Goal: Participate in discussion

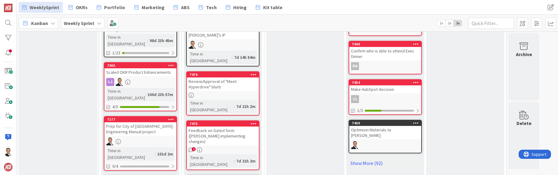
scroll to position [312, 0]
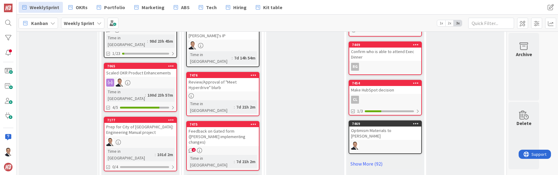
click at [233, 78] on div "Review/Approval of "Meet Hyperdrive" blurb" at bounding box center [223, 84] width 72 height 13
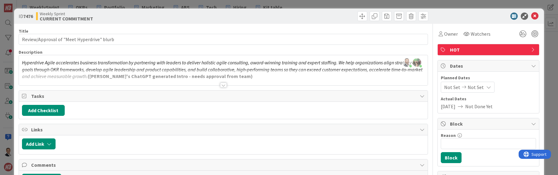
click at [224, 84] on div at bounding box center [223, 85] width 7 height 5
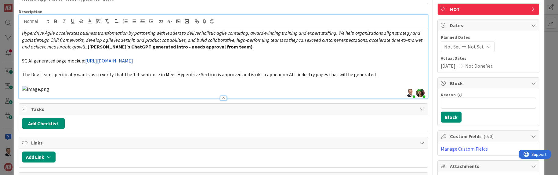
scroll to position [37, 0]
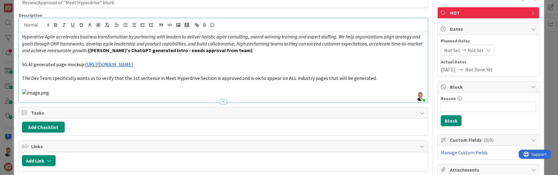
drag, startPoint x: 88, startPoint y: 50, endPoint x: 11, endPoint y: 34, distance: 78.6
click at [12, 34] on div "ID 7476 Weekly Sprint CURRENT COMMITMENT Title 42 / 128 Review/Approval of "Mee…" at bounding box center [279, 87] width 558 height 175
copy em "Hyperdrive Agile accelerates business transformation by partnering with leaders…"
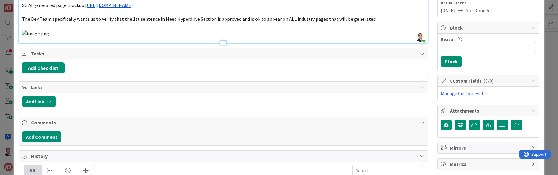
scroll to position [103, 0]
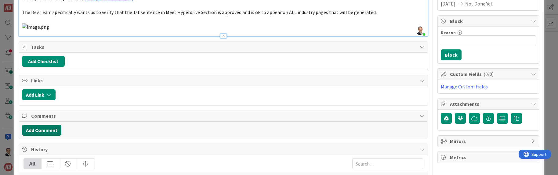
click at [47, 132] on button "Add Comment" at bounding box center [41, 130] width 39 height 11
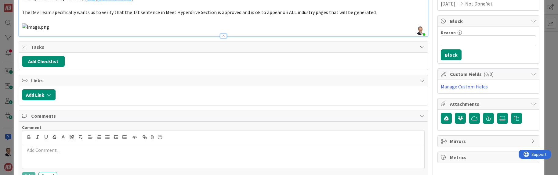
click at [81, 156] on div at bounding box center [223, 156] width 403 height 24
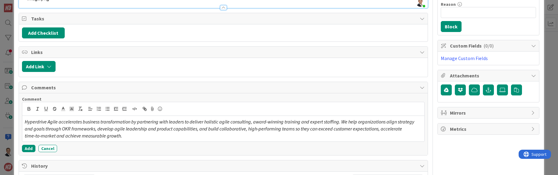
scroll to position [132, 0]
click at [58, 121] on em "Hyperdrive Agile accelerates business transformation by partnering with leaders…" at bounding box center [220, 128] width 391 height 20
drag, startPoint x: 209, startPoint y: 123, endPoint x: 216, endPoint y: 123, distance: 7.3
click at [216, 123] on em "Hyperdrive accelerates business transformation by partnering with leaders to de…" at bounding box center [219, 128] width 388 height 20
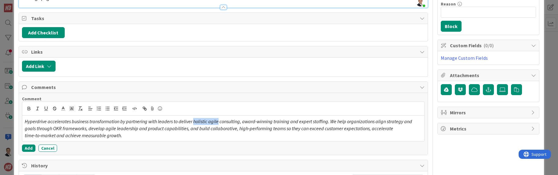
drag, startPoint x: 196, startPoint y: 122, endPoint x: 219, endPoint y: 122, distance: 22.9
click at [219, 122] on em "Hyperdrive accelerates business transformation by partnering with leaders to de…" at bounding box center [219, 128] width 388 height 20
click at [224, 129] on em "Hyperdrive accelerates business transformation by partnering with leaders to de…" at bounding box center [221, 128] width 393 height 20
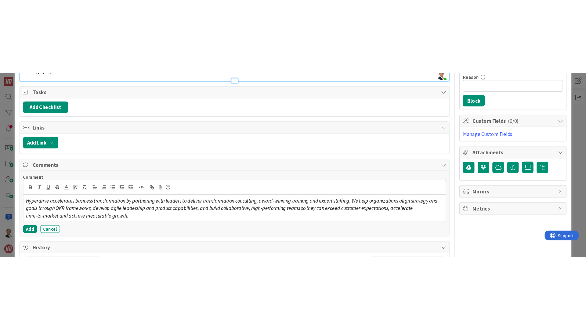
scroll to position [133, 0]
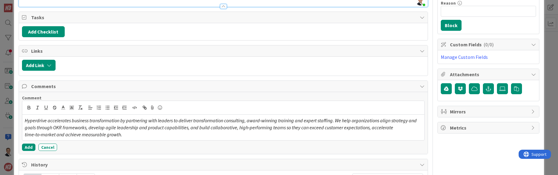
drag, startPoint x: 211, startPoint y: 122, endPoint x: 216, endPoint y: 123, distance: 4.9
click at [211, 122] on em "Hyperdrive accelerates business transformation by partnering with leaders to de…" at bounding box center [221, 128] width 393 height 20
click at [225, 121] on em "Hyperdrive accelerates business transformation by partnering with leaders to de…" at bounding box center [221, 128] width 393 height 20
